Goal: Information Seeking & Learning: Learn about a topic

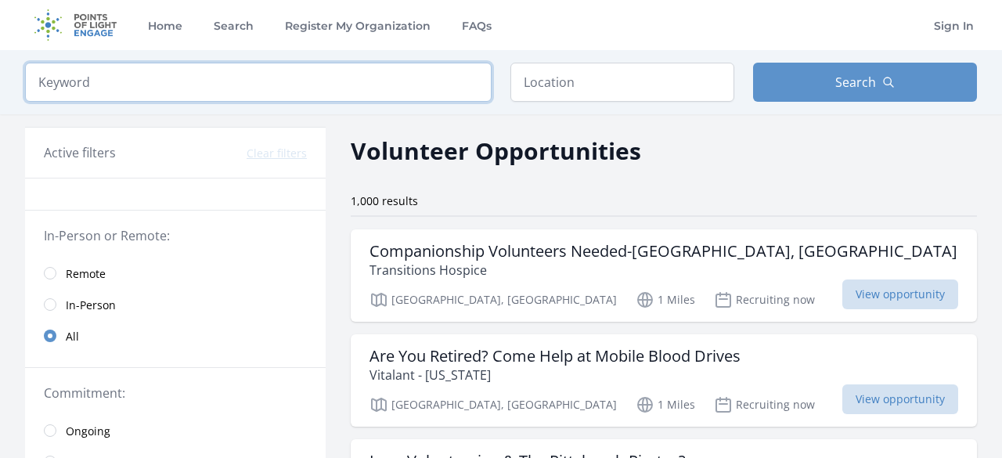
click at [177, 82] on input "search" at bounding box center [258, 82] width 467 height 39
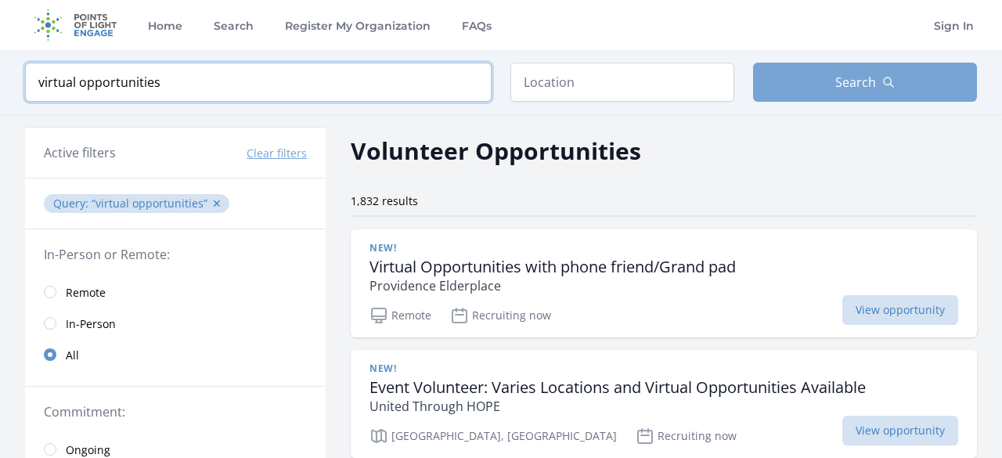
type input "virtual opportunities"
click at [888, 83] on icon "button" at bounding box center [888, 82] width 13 height 13
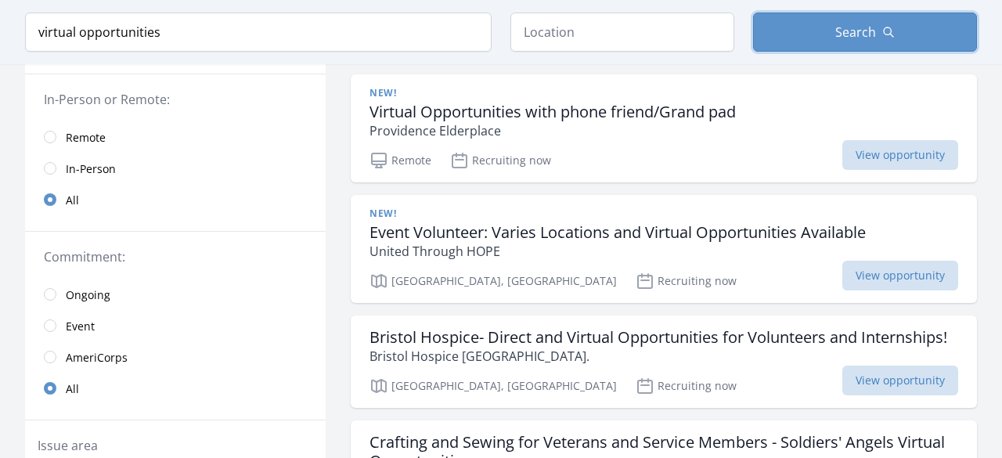
scroll to position [186, 0]
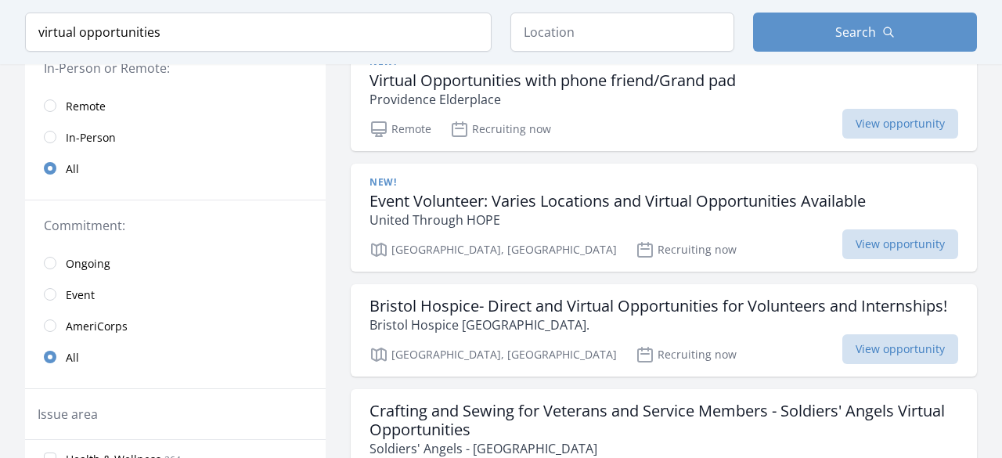
click at [52, 95] on link "Remote" at bounding box center [175, 105] width 301 height 31
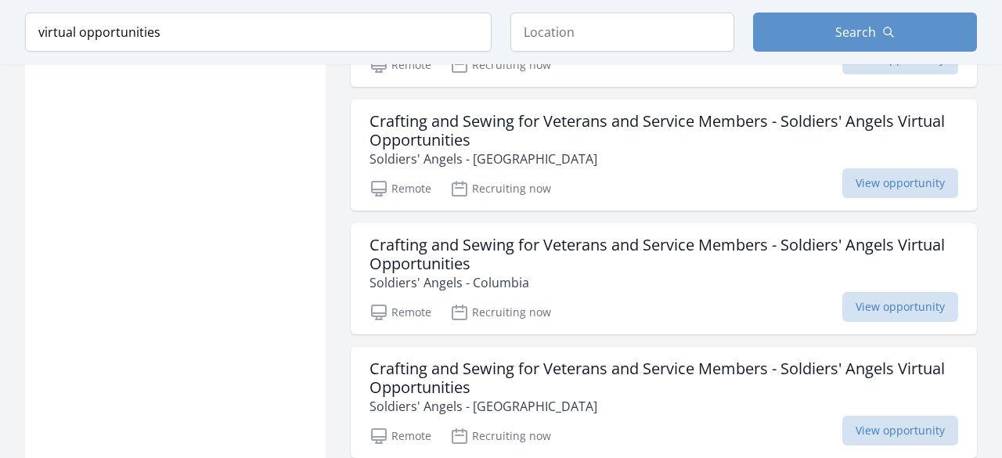
scroll to position [1254, 0]
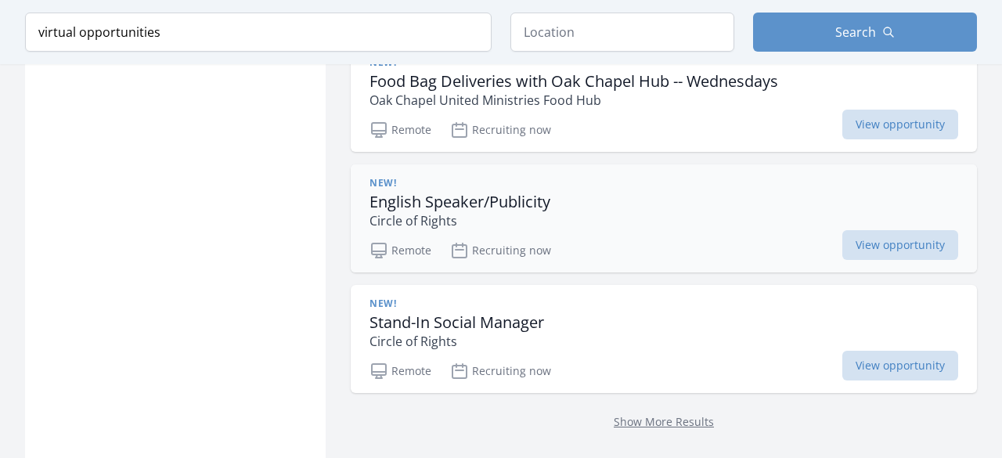
scroll to position [4737, 0]
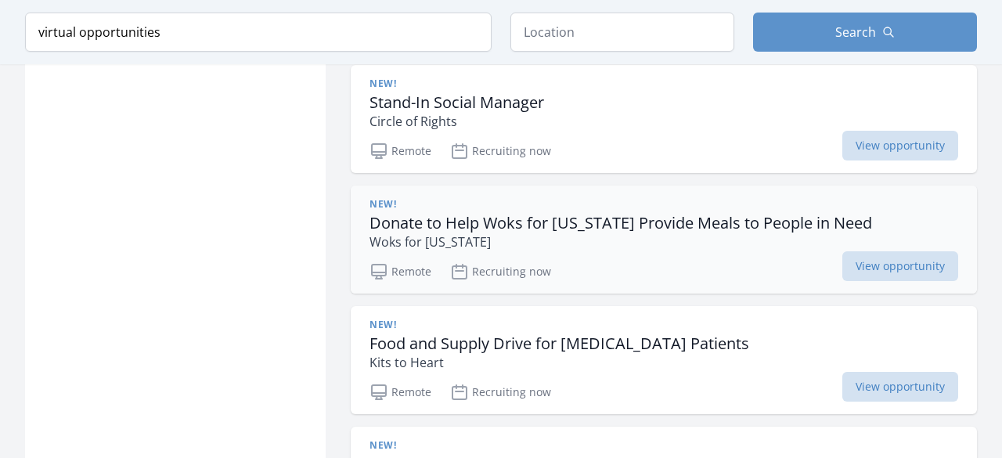
scroll to position [4951, 0]
click at [413, 382] on p "Remote" at bounding box center [400, 391] width 62 height 19
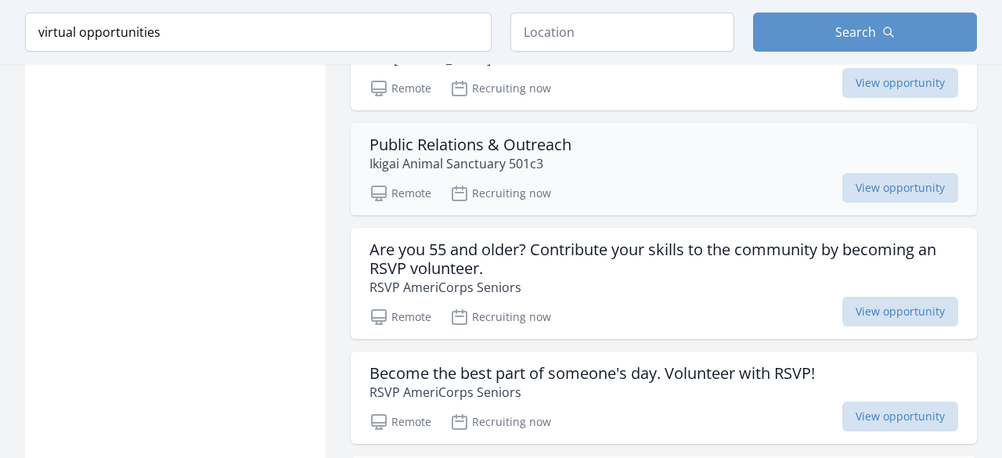
scroll to position [5500, 0]
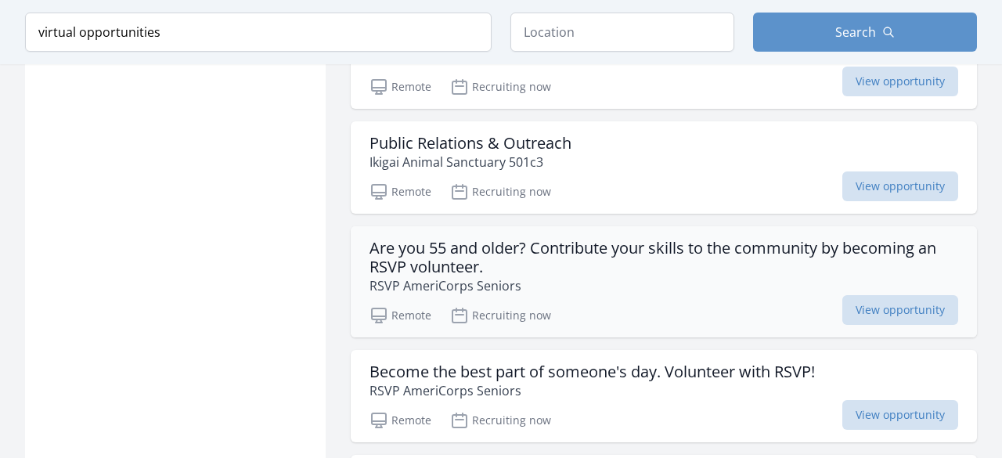
click at [394, 306] on p "Remote" at bounding box center [400, 315] width 62 height 19
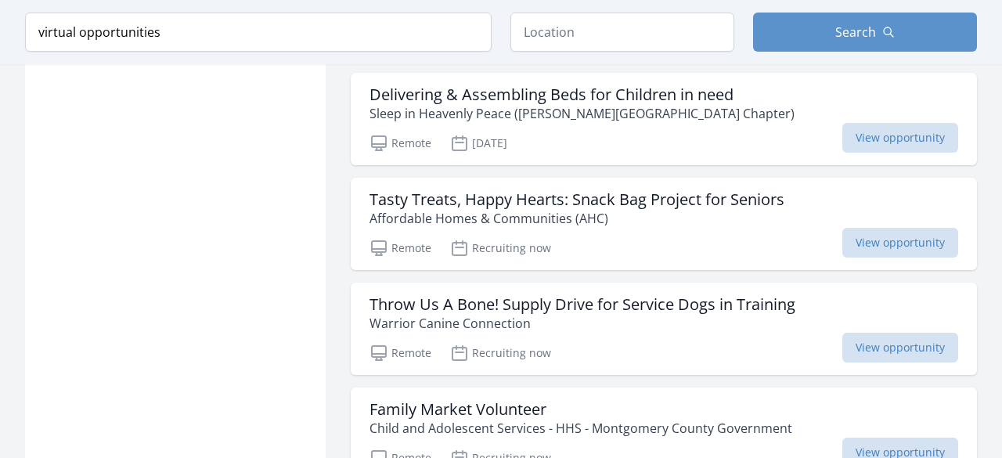
scroll to position [6849, 0]
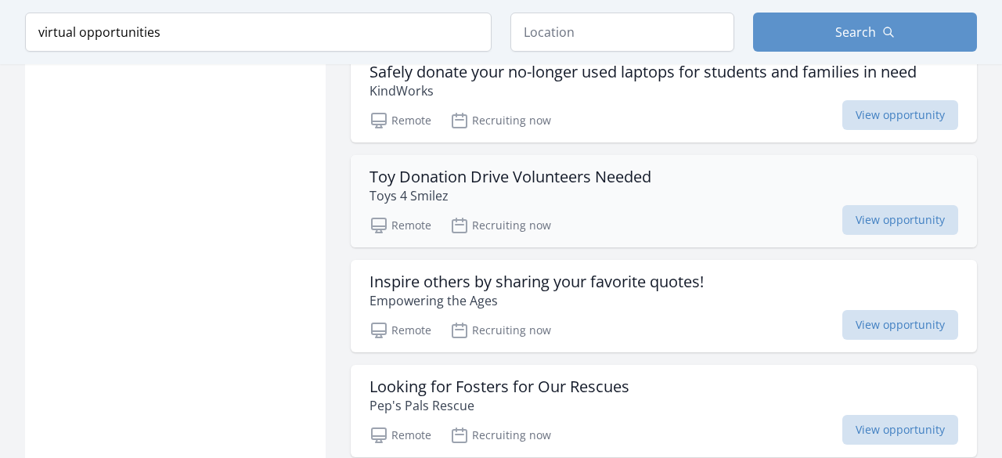
scroll to position [7702, 0]
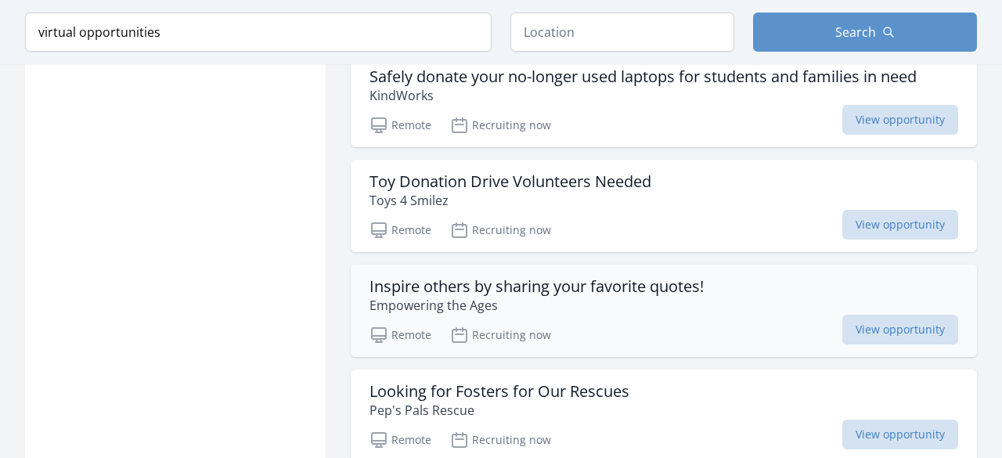
click at [417, 326] on p "Remote" at bounding box center [400, 335] width 62 height 19
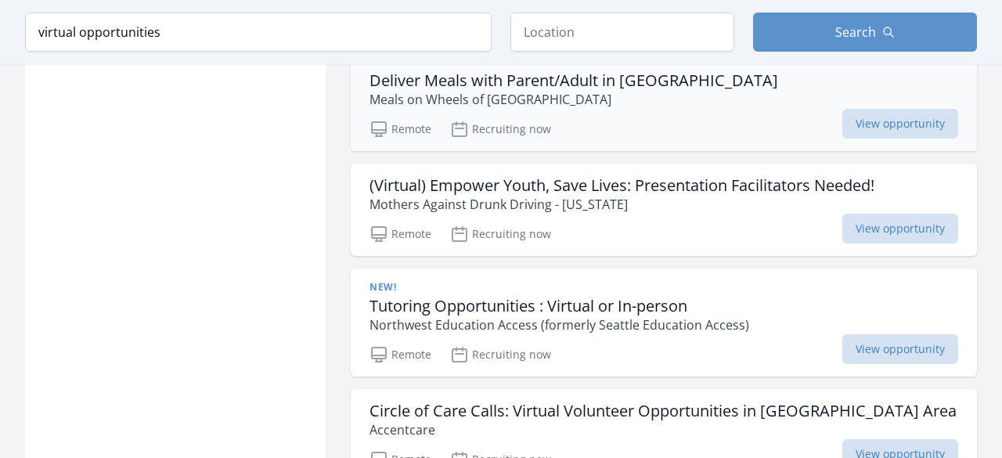
scroll to position [8958, 0]
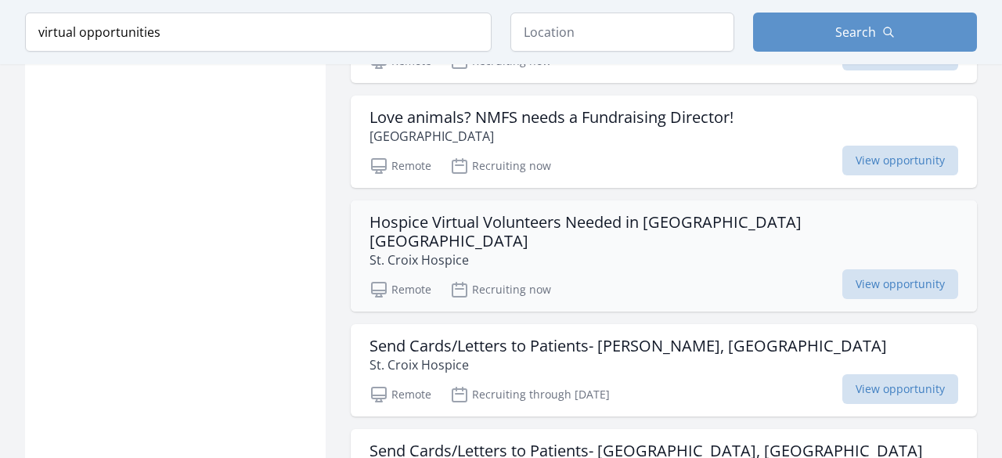
scroll to position [9838, 0]
click at [410, 384] on p "Remote" at bounding box center [400, 393] width 62 height 19
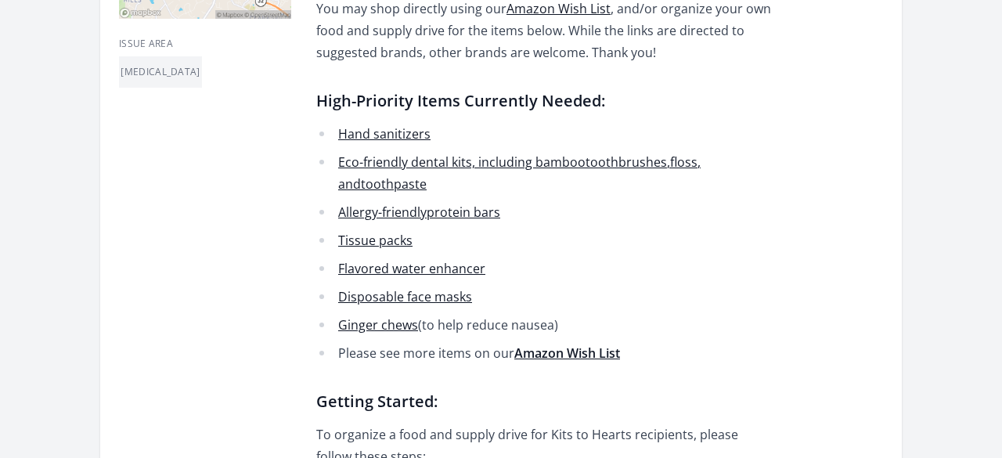
scroll to position [576, 0]
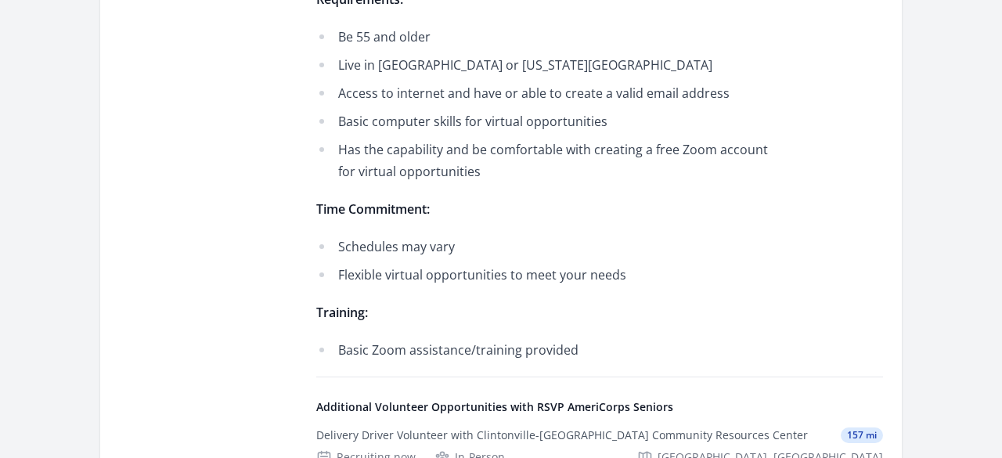
scroll to position [1032, 0]
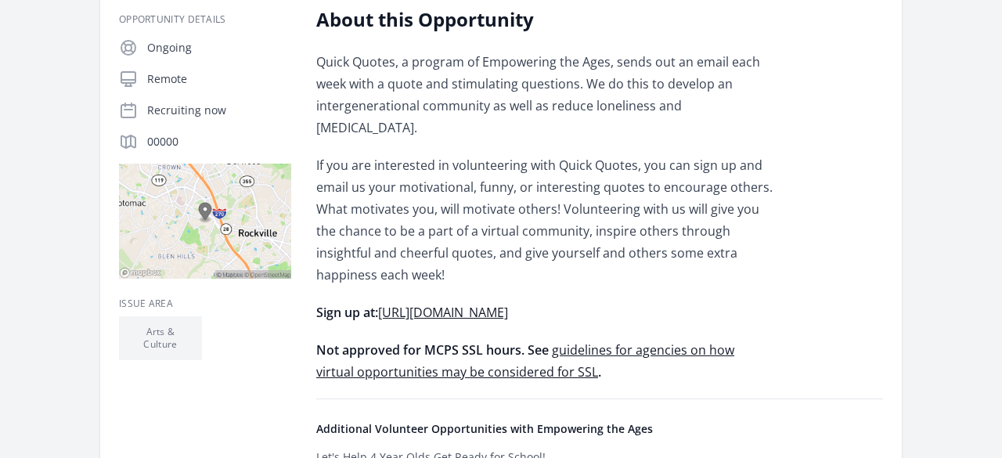
scroll to position [322, 0]
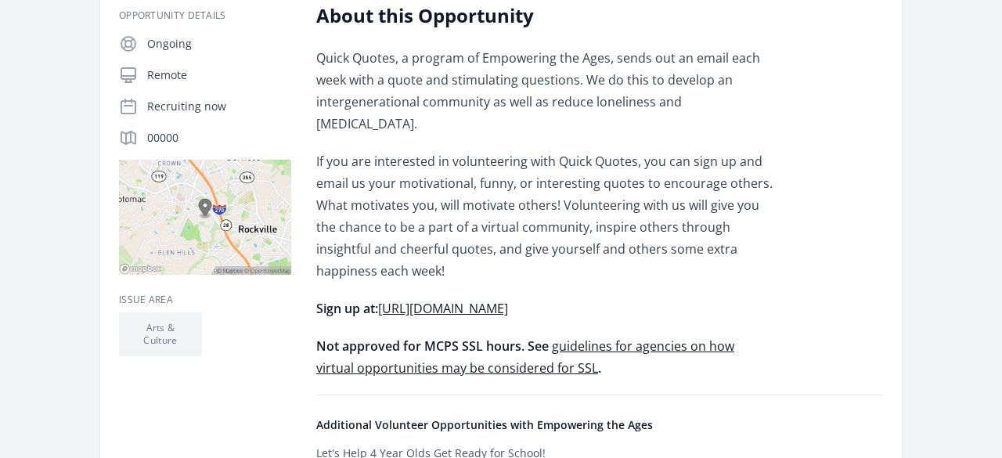
click at [694, 337] on link "guidelines for agencies on how virtual opportunities may be considered for SSL" at bounding box center [525, 356] width 418 height 39
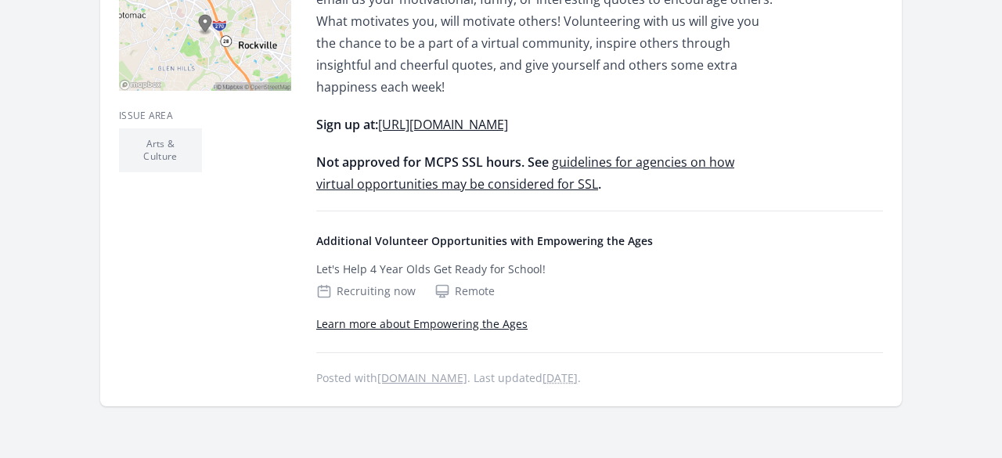
scroll to position [539, 0]
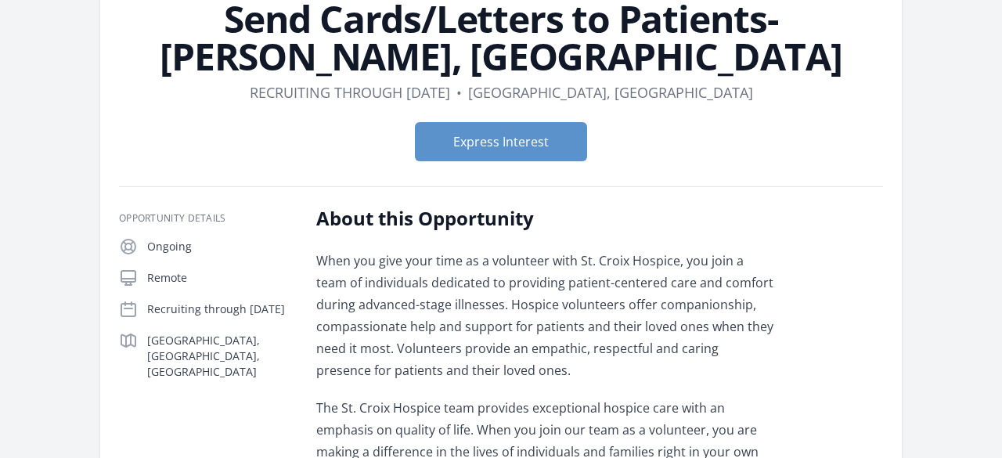
scroll to position [103, 0]
